Goal: Task Accomplishment & Management: Complete application form

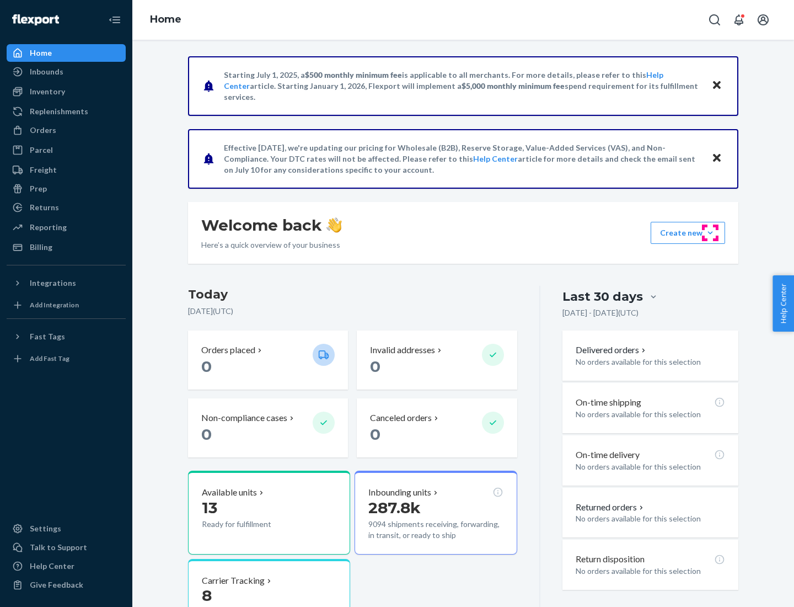
click at [711, 233] on button "Create new Create new inbound Create new order Create new product" at bounding box center [688, 233] width 74 height 22
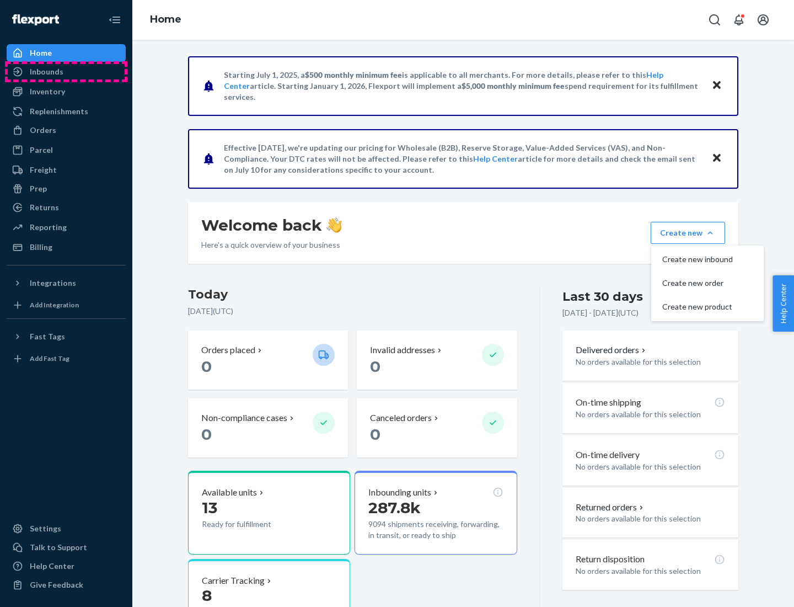
click at [66, 72] on div "Inbounds" at bounding box center [66, 71] width 117 height 15
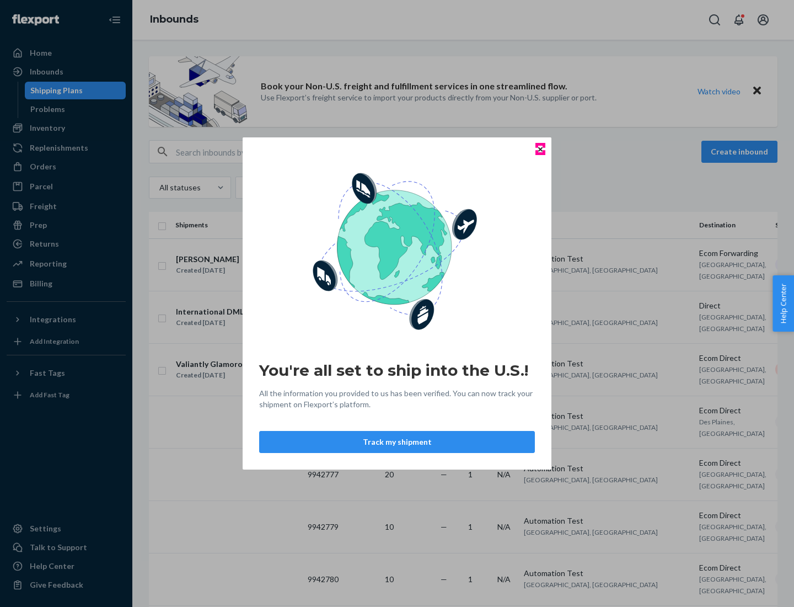
click at [540, 149] on icon "Close" at bounding box center [540, 149] width 4 height 4
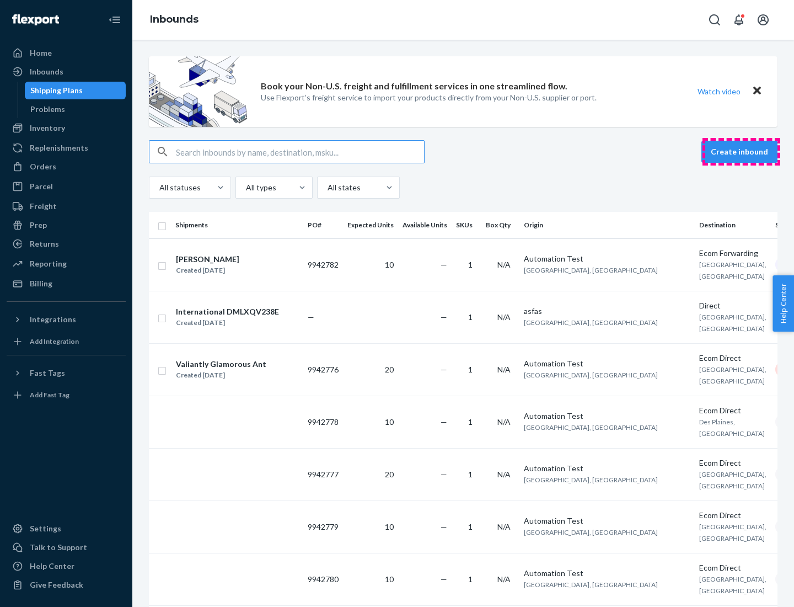
click at [741, 152] on button "Create inbound" at bounding box center [740, 152] width 76 height 22
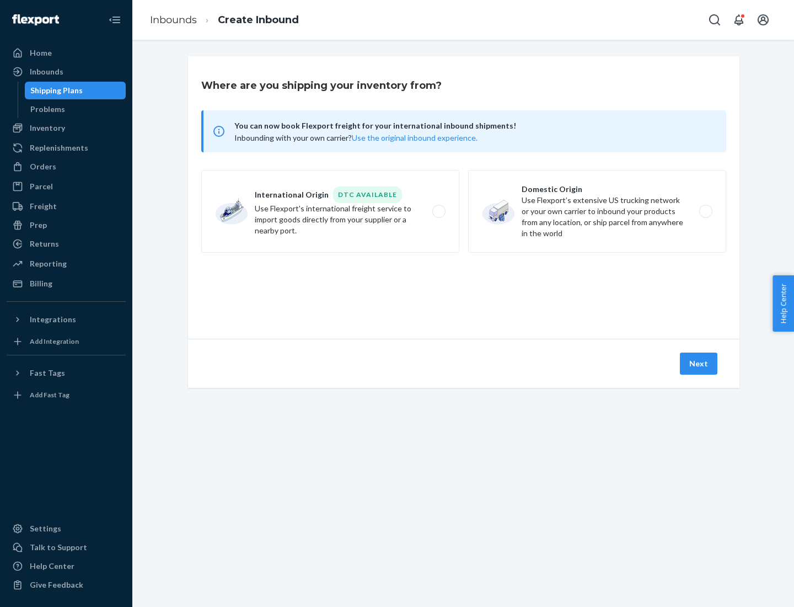
click at [597, 211] on label "Domestic Origin Use Flexport’s extensive US trucking network or your own carrie…" at bounding box center [597, 211] width 258 height 83
click at [706, 211] on input "Domestic Origin Use Flexport’s extensive US trucking network or your own carrie…" at bounding box center [709, 211] width 7 height 7
radio input "true"
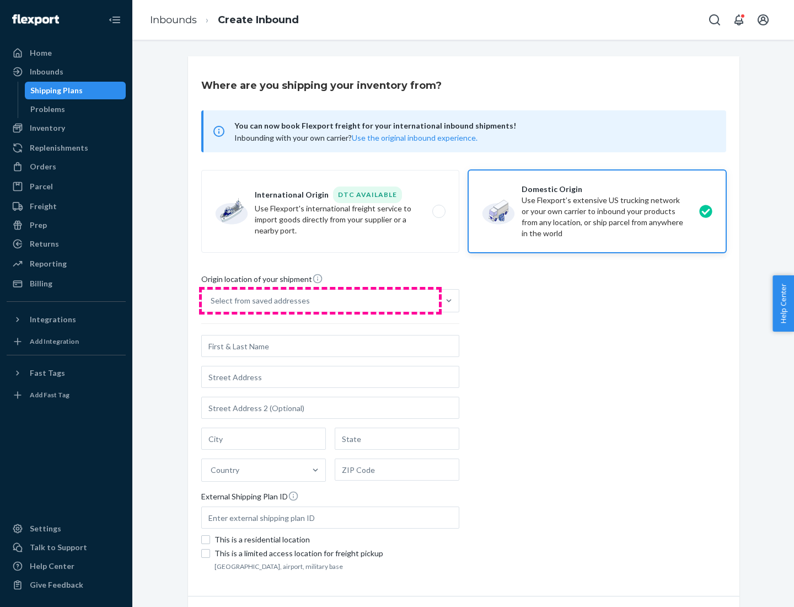
click at [321, 301] on div "Select from saved addresses" at bounding box center [320, 301] width 237 height 22
click at [212, 301] on input "Select from saved addresses" at bounding box center [211, 300] width 1 height 11
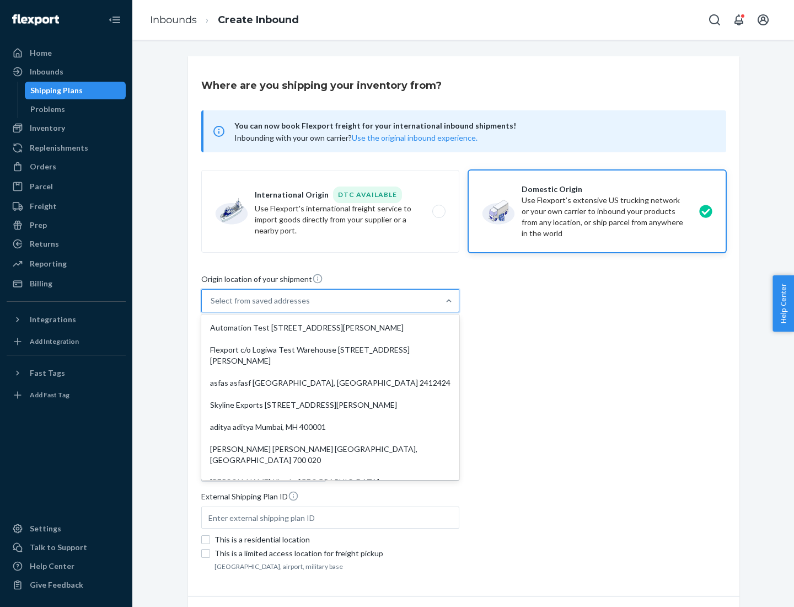
scroll to position [4, 0]
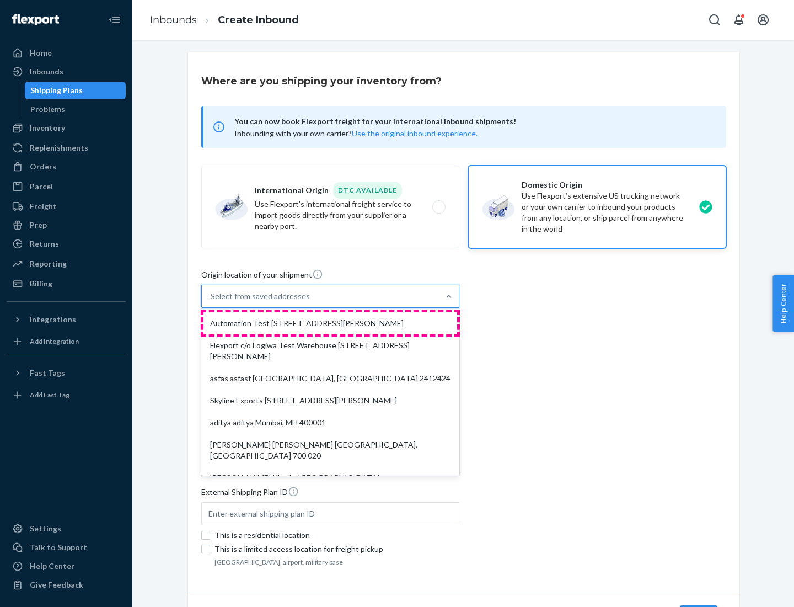
click at [330, 323] on div "Automation Test [STREET_ADDRESS][PERSON_NAME]" at bounding box center [331, 323] width 254 height 22
click at [212, 302] on input "option Automation Test [STREET_ADDRESS][PERSON_NAME]. 9 results available. Use …" at bounding box center [211, 296] width 1 height 11
type input "Automation Test"
type input "9th Floor"
type input "[GEOGRAPHIC_DATA]"
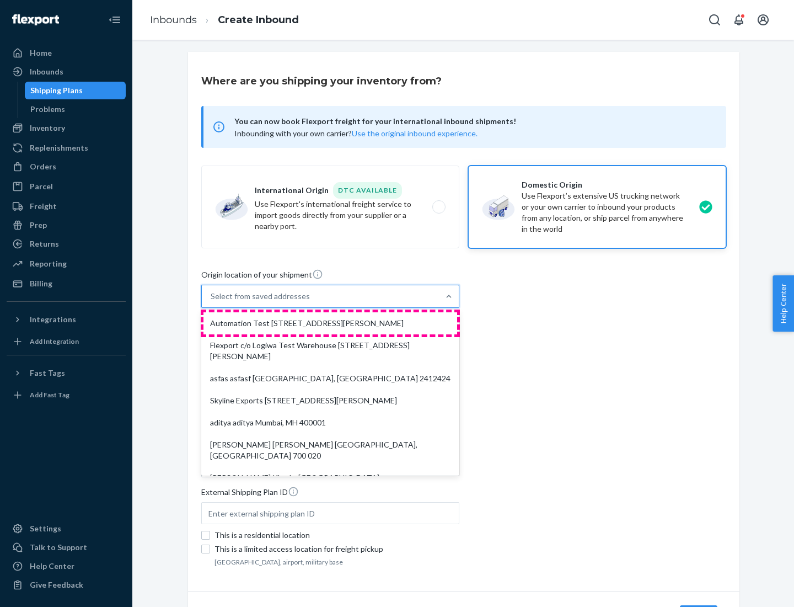
type input "CA"
type input "94104"
type input "[STREET_ADDRESS][PERSON_NAME]"
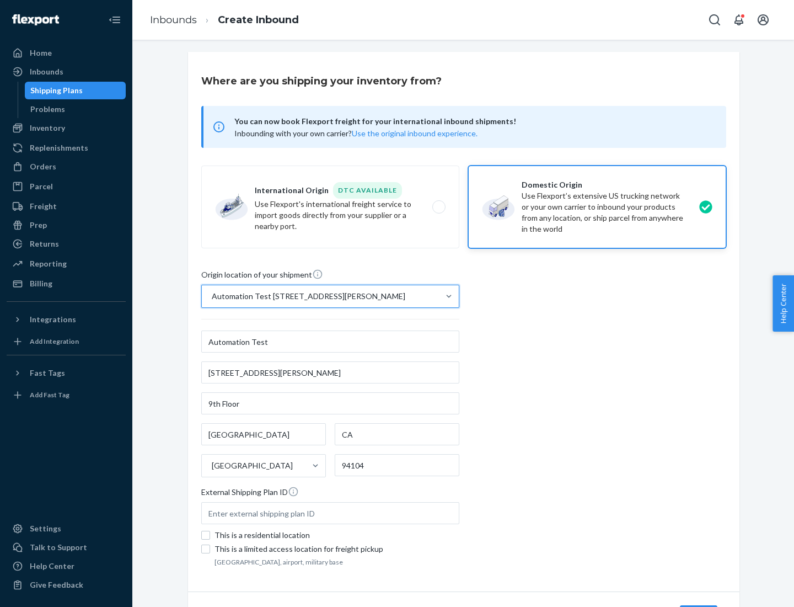
scroll to position [65, 0]
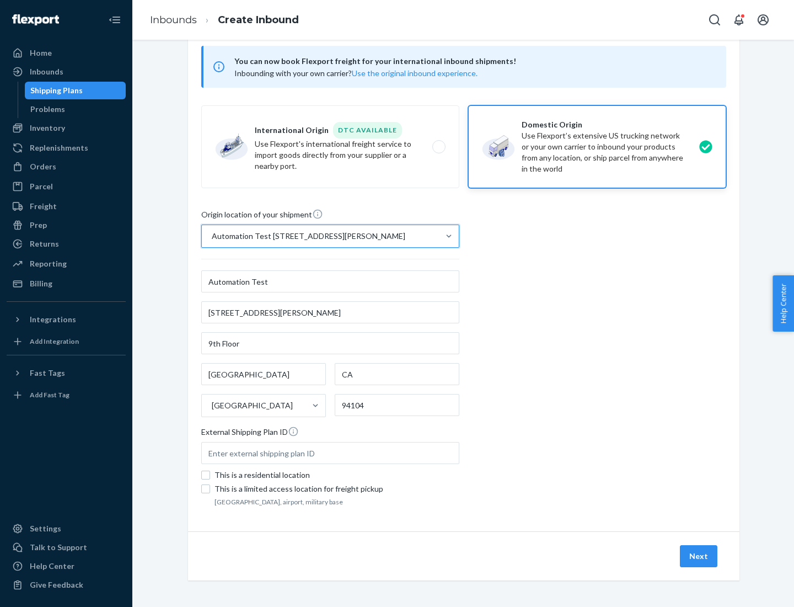
click at [700, 556] on button "Next" at bounding box center [699, 556] width 38 height 22
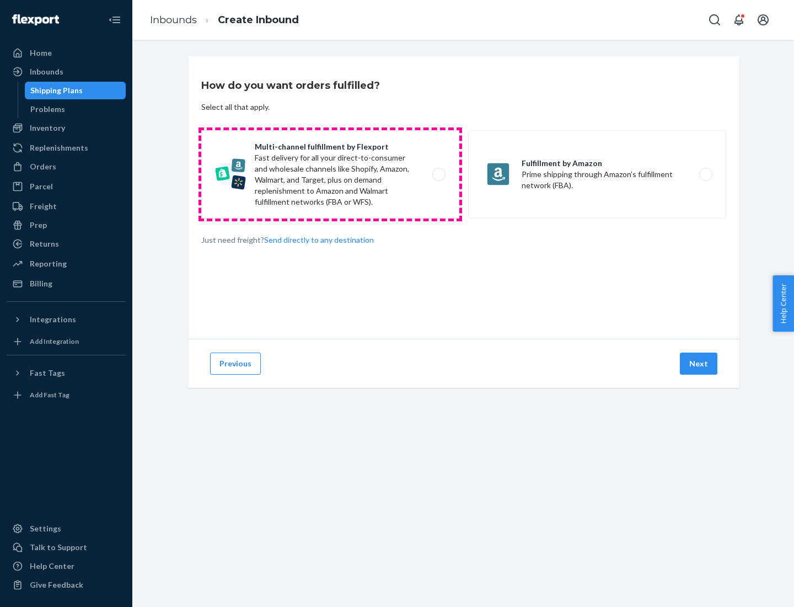
click at [330, 174] on label "Multi-channel fulfillment by Flexport Fast delivery for all your direct-to-cons…" at bounding box center [330, 174] width 258 height 88
click at [439, 174] on input "Multi-channel fulfillment by Flexport Fast delivery for all your direct-to-cons…" at bounding box center [442, 174] width 7 height 7
radio input "true"
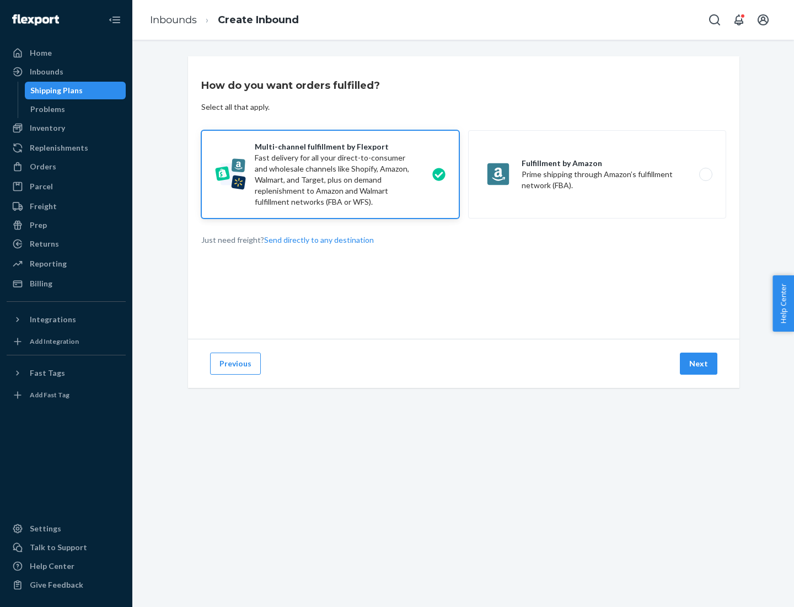
click at [700, 364] on button "Next" at bounding box center [699, 364] width 38 height 22
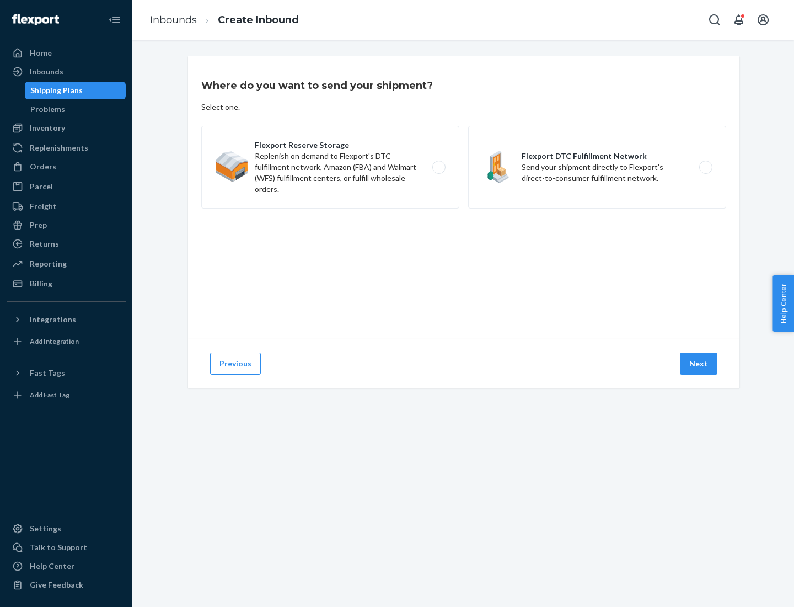
click at [330, 167] on label "Flexport Reserve Storage Replenish on demand to Flexport's DTC fulfillment netw…" at bounding box center [330, 167] width 258 height 83
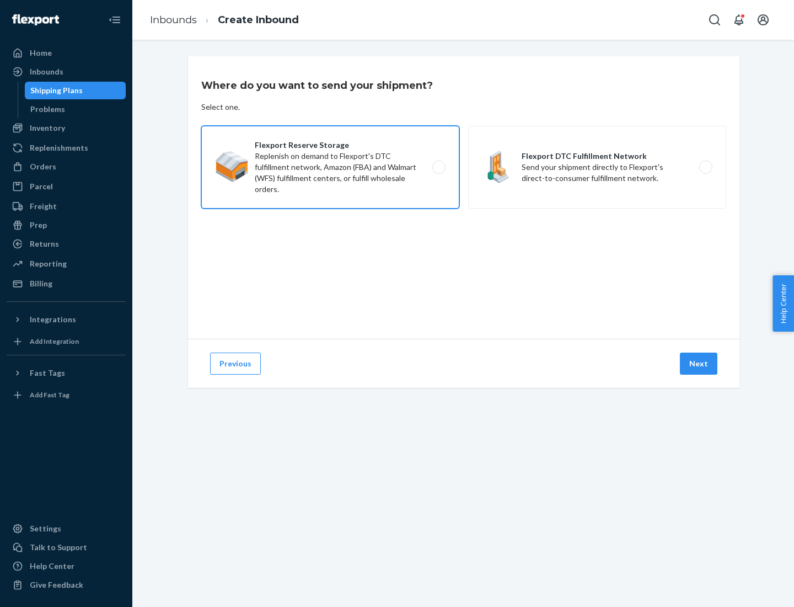
click at [439, 167] on input "Flexport Reserve Storage Replenish on demand to Flexport's DTC fulfillment netw…" at bounding box center [442, 167] width 7 height 7
radio input "true"
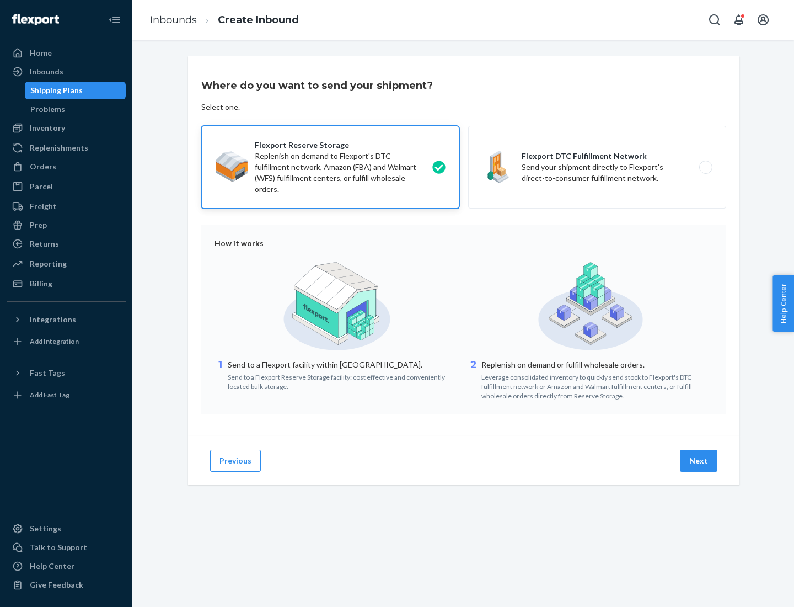
click at [700, 461] on button "Next" at bounding box center [699, 461] width 38 height 22
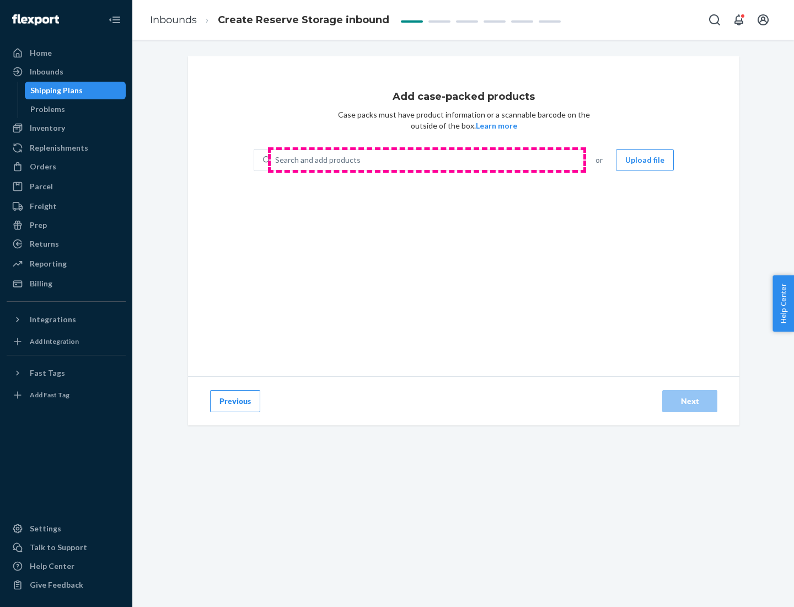
click at [427, 160] on div "Search and add products" at bounding box center [426, 160] width 311 height 20
click at [276, 160] on input "Search and add products" at bounding box center [275, 159] width 1 height 11
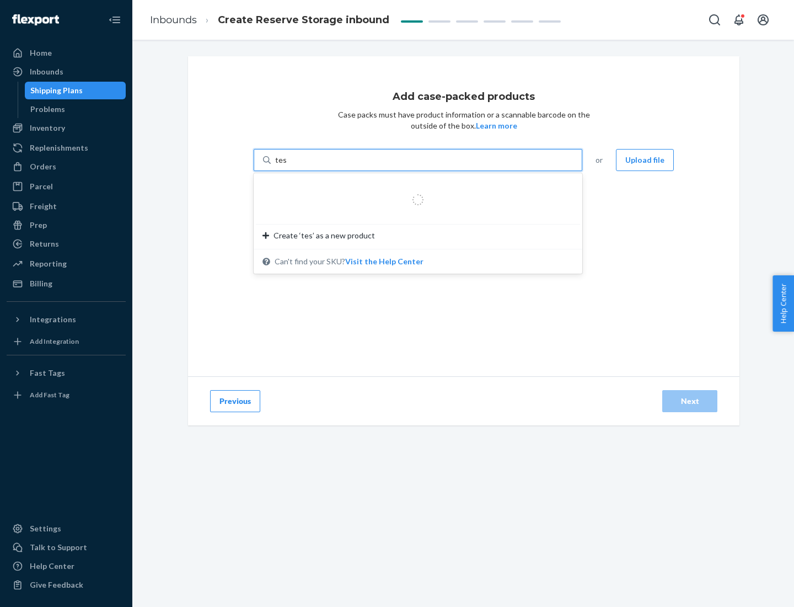
type input "test-syn"
click at [414, 186] on div "test - syn - test" at bounding box center [414, 186] width 302 height 11
click at [304, 166] on input "test-syn" at bounding box center [289, 159] width 29 height 11
type input "1"
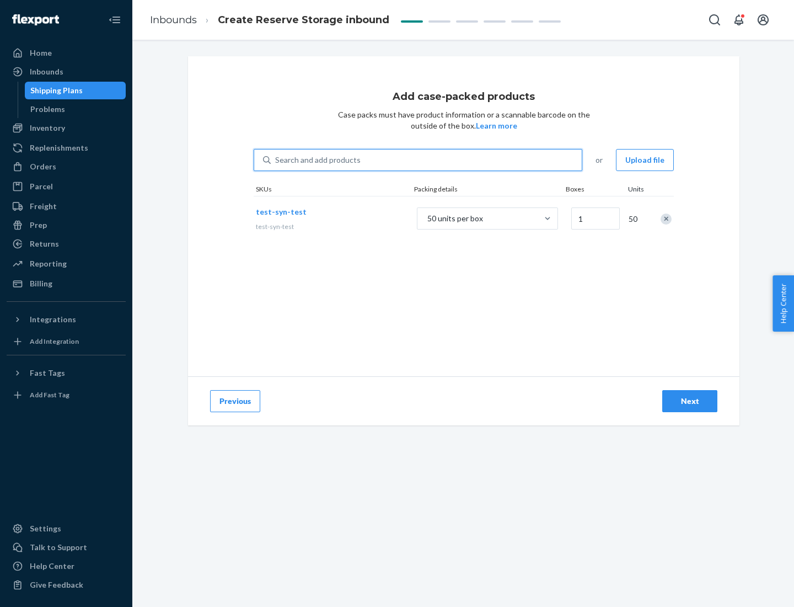
click at [690, 401] on div "Next" at bounding box center [690, 401] width 36 height 11
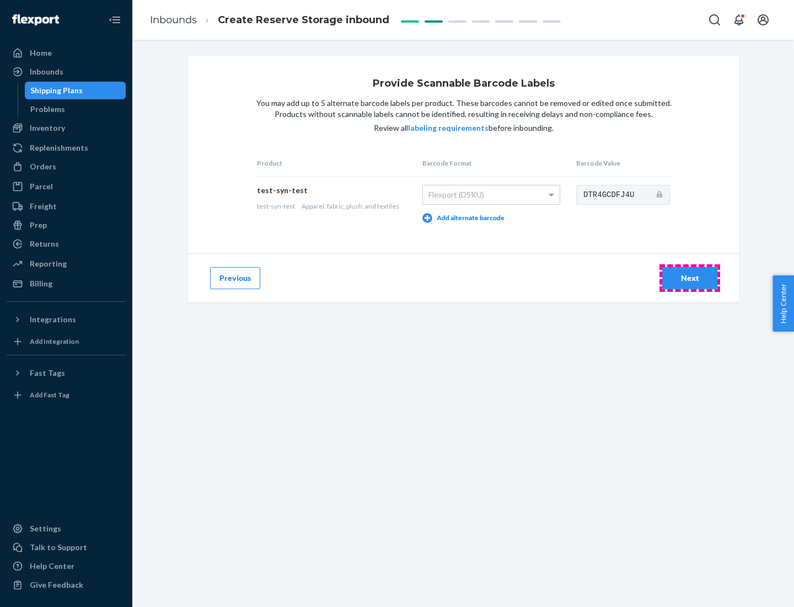
click at [690, 277] on div "Next" at bounding box center [690, 278] width 36 height 11
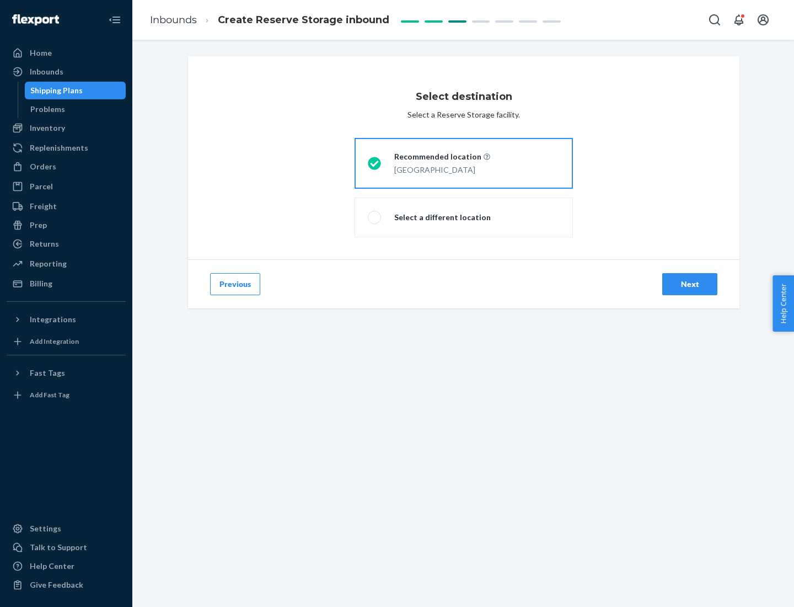
click at [690, 284] on div "Next" at bounding box center [690, 284] width 36 height 11
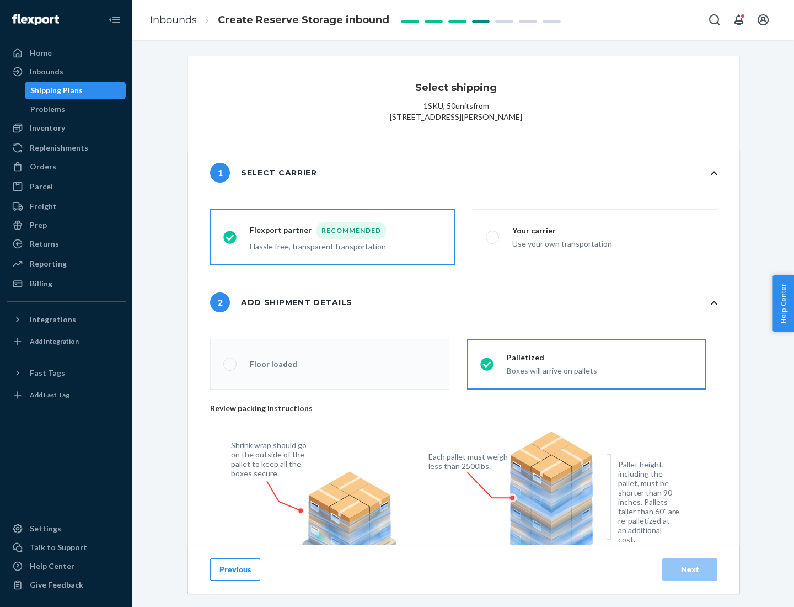
radio input "false"
type input "1"
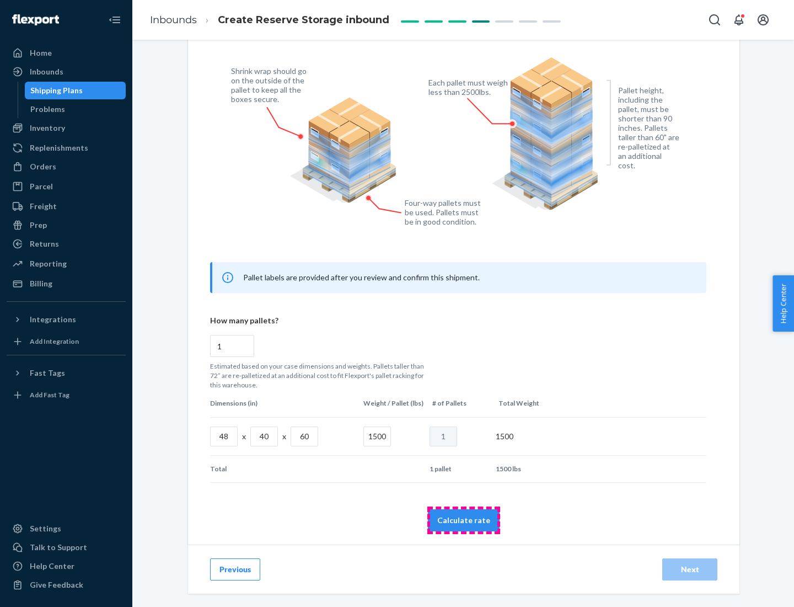
click at [464, 520] on button "Calculate rate" at bounding box center [464, 520] width 72 height 22
radio input "false"
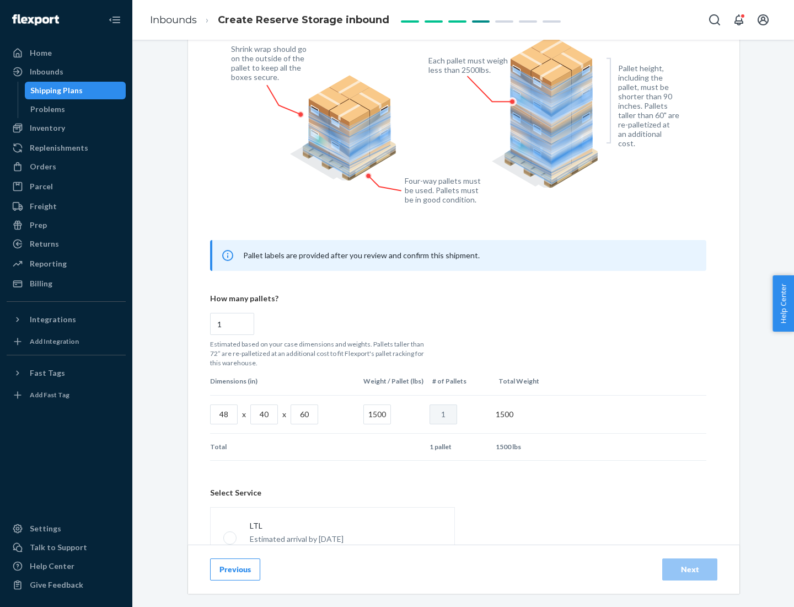
scroll to position [488, 0]
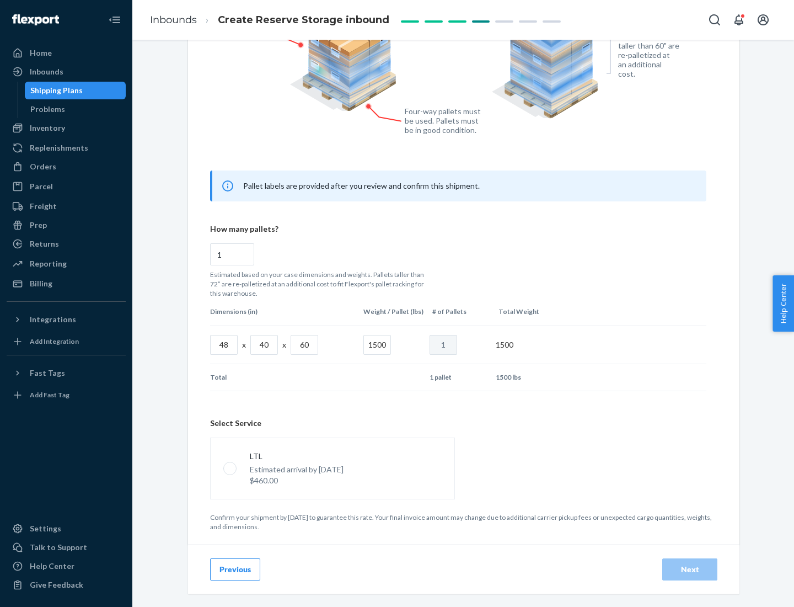
click at [332, 468] on p "Estimated arrival by [DATE]" at bounding box center [297, 469] width 94 height 11
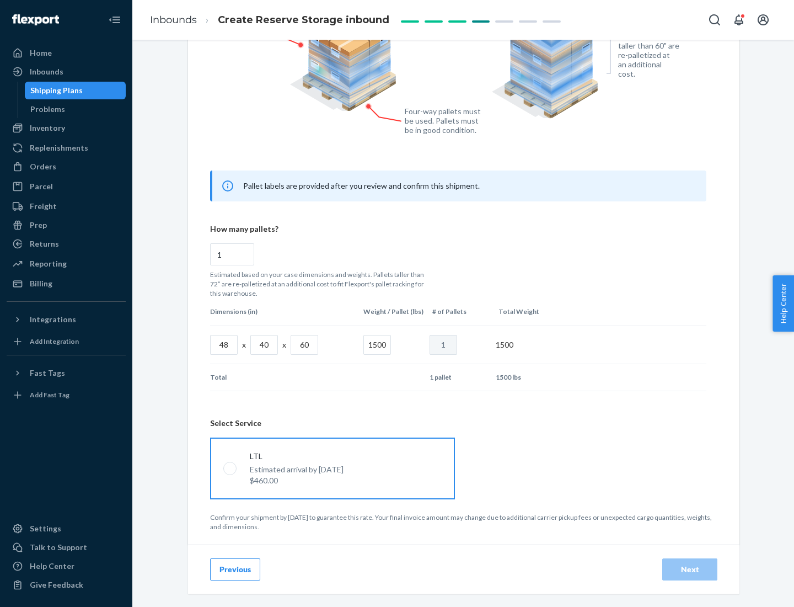
click at [231, 468] on input "LTL Estimated arrival by [DATE] $460.00" at bounding box center [226, 468] width 7 height 7
radio input "true"
radio input "false"
click at [690, 569] on div "Next" at bounding box center [690, 569] width 36 height 11
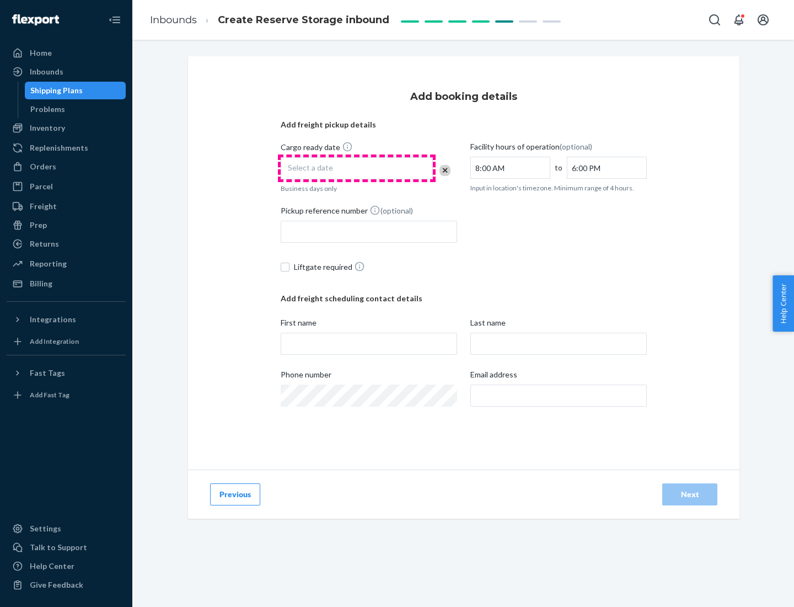
click at [357, 168] on div "Select a date" at bounding box center [357, 168] width 152 height 22
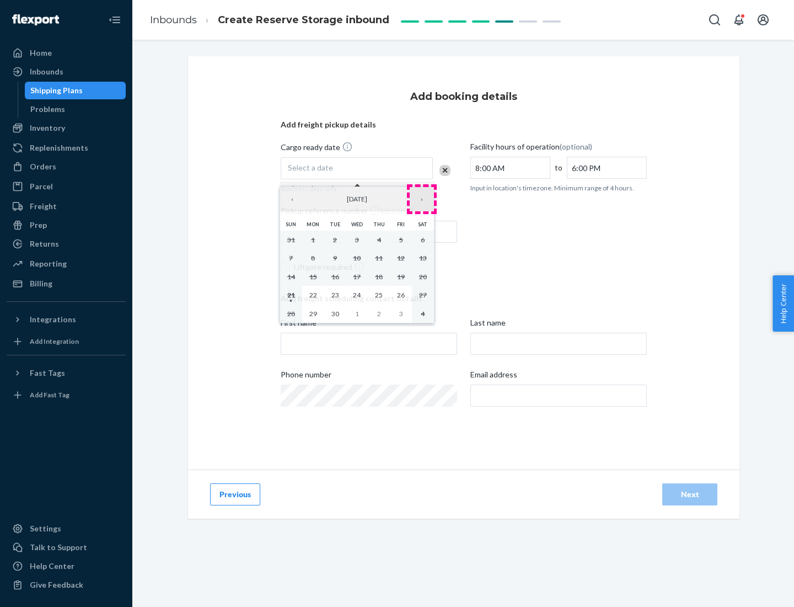
click at [422, 199] on button "›" at bounding box center [422, 199] width 24 height 24
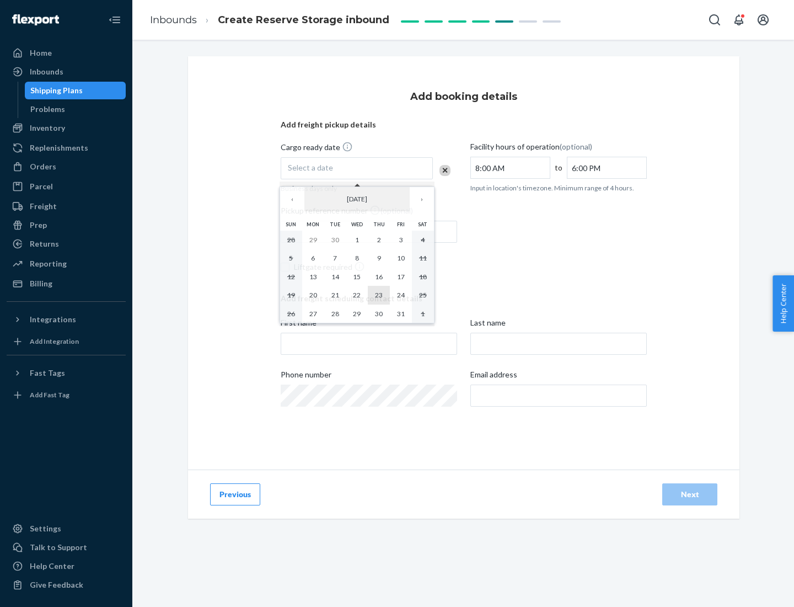
click at [379, 295] on abbr "23" at bounding box center [379, 295] width 8 height 8
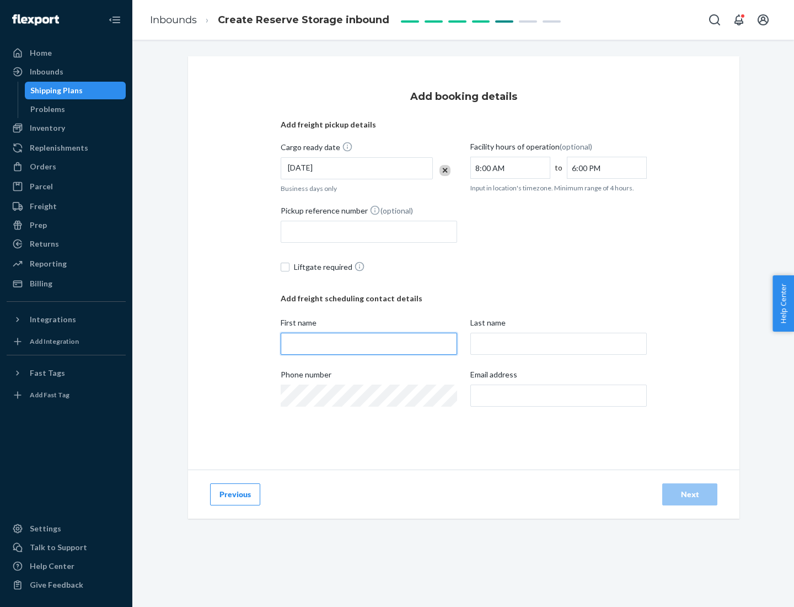
click at [369, 344] on input "First name" at bounding box center [369, 344] width 177 height 22
type input "[PERSON_NAME]"
click at [559, 344] on input "Last name" at bounding box center [559, 344] width 177 height 22
type input "Doe"
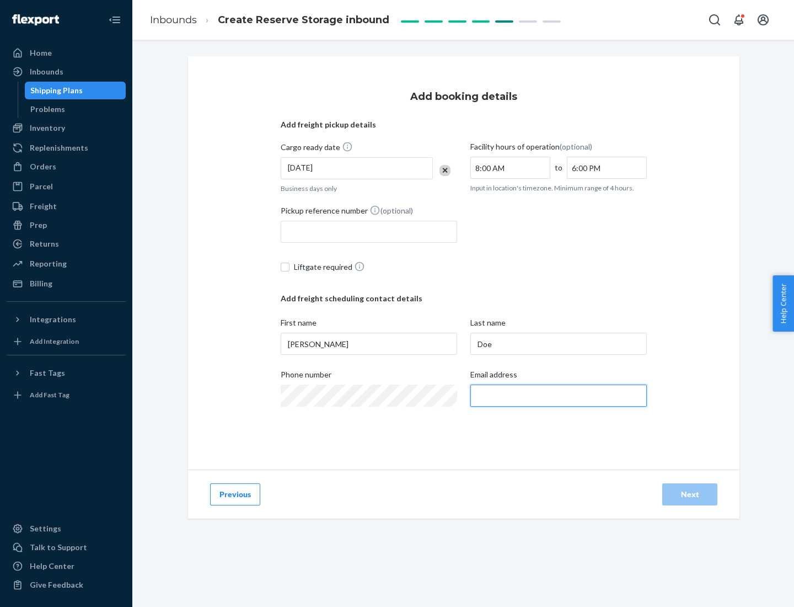
click at [559, 396] on input "Email address" at bounding box center [559, 396] width 177 height 22
type input "[EMAIL_ADDRESS][DOMAIN_NAME]"
click at [690, 494] on div "Next" at bounding box center [690, 494] width 36 height 11
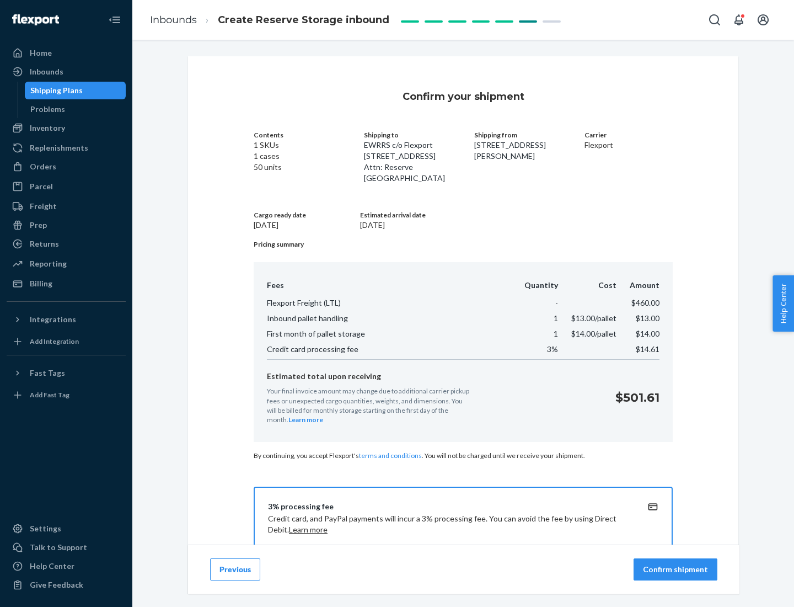
scroll to position [159, 0]
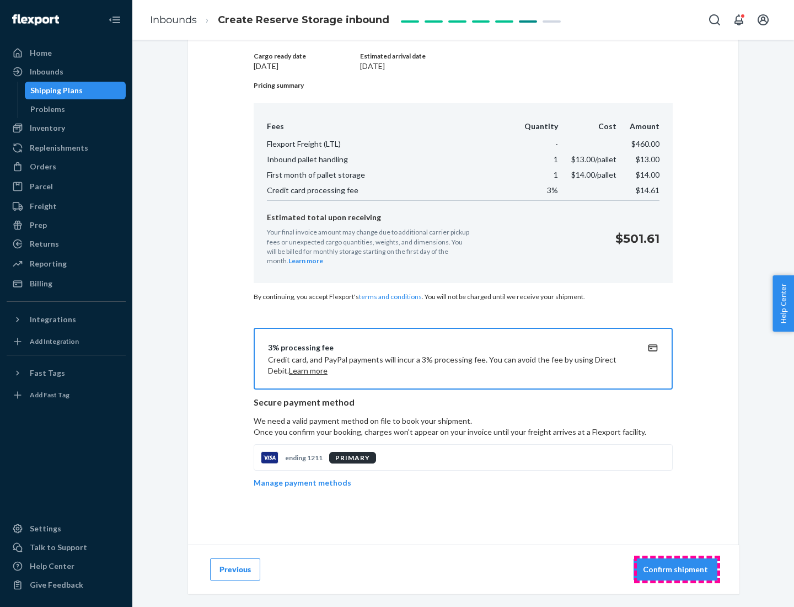
click at [677, 569] on p "Confirm shipment" at bounding box center [675, 569] width 65 height 11
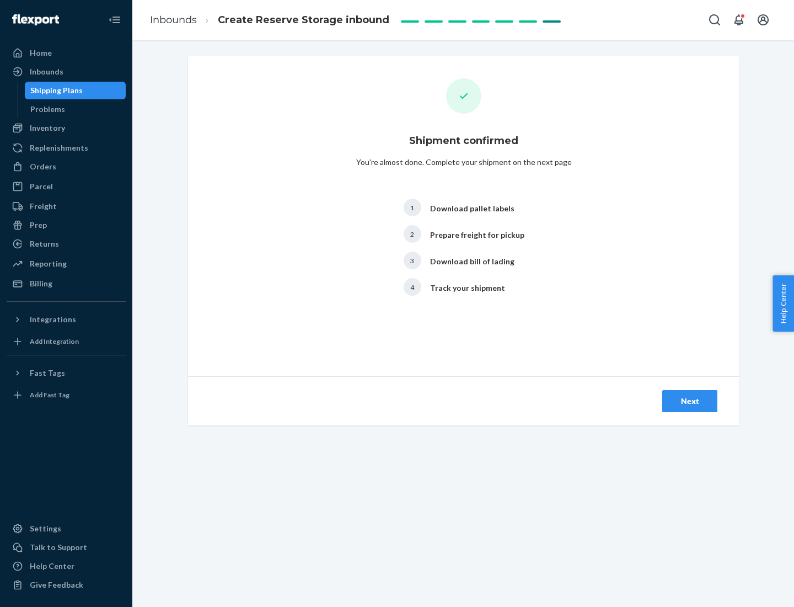
click at [690, 401] on div "Next" at bounding box center [690, 401] width 36 height 11
